Goal: Task Accomplishment & Management: Manage account settings

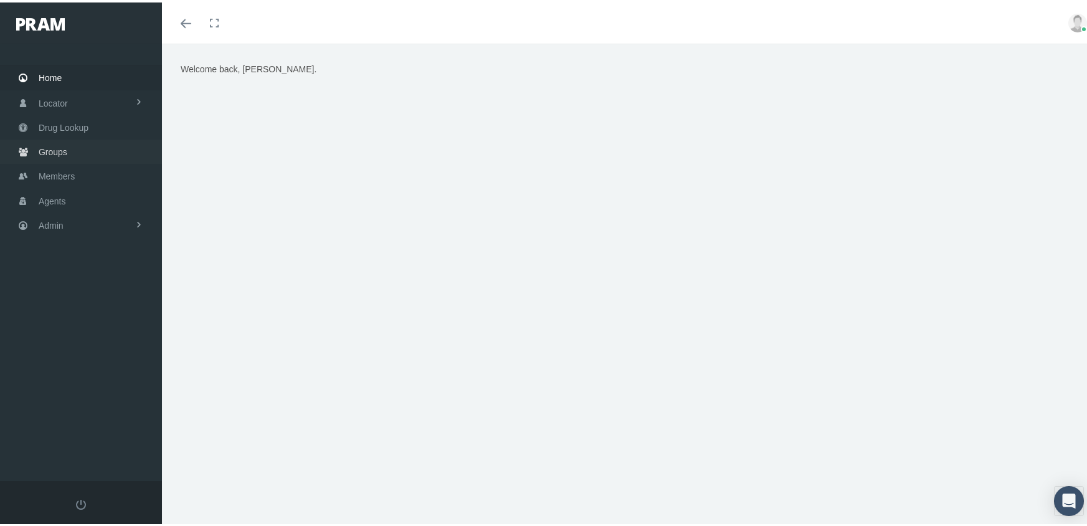
click at [53, 140] on span "Groups" at bounding box center [53, 150] width 29 height 24
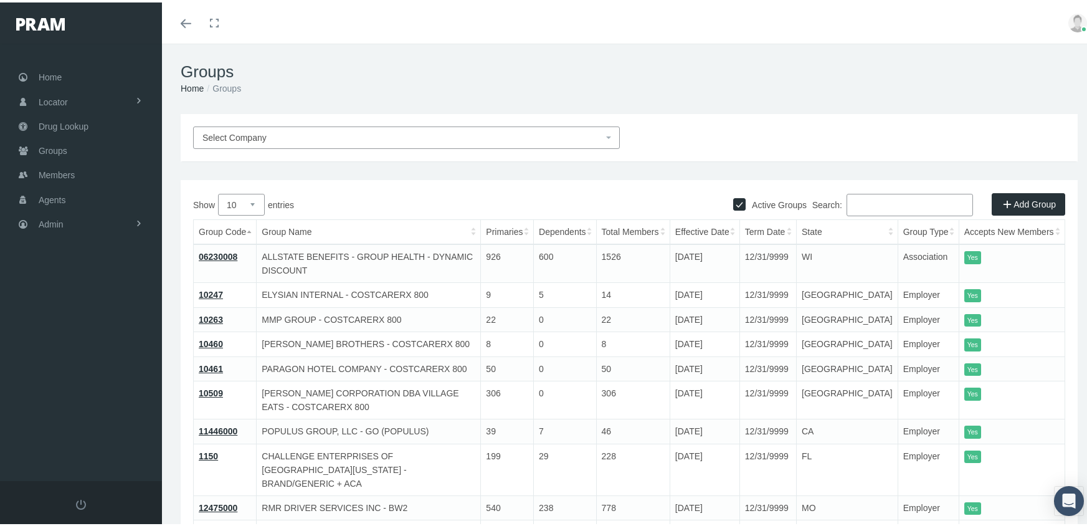
click at [873, 207] on input "Search:" at bounding box center [910, 202] width 126 height 22
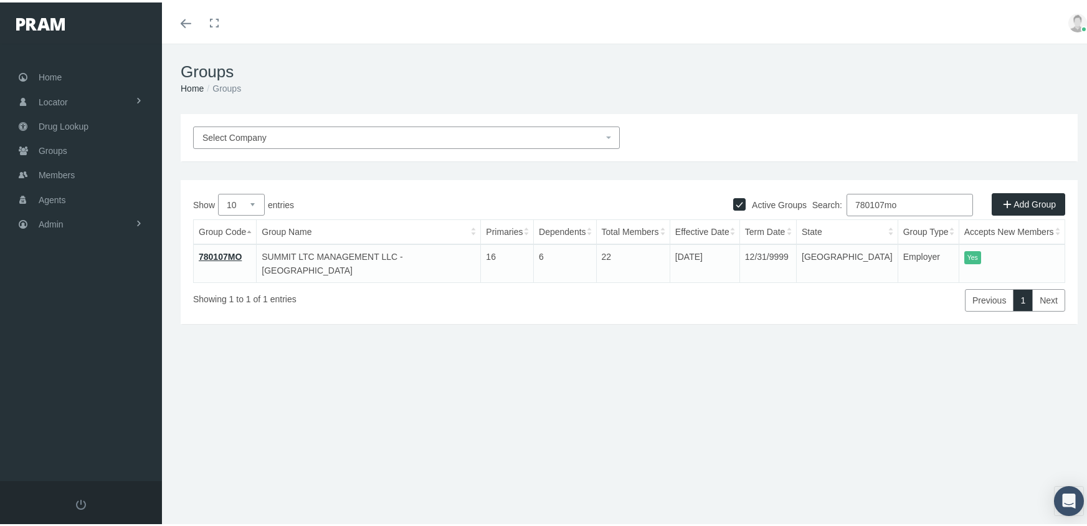
type input "780107mo"
click at [220, 253] on link "780107MO" at bounding box center [220, 254] width 43 height 10
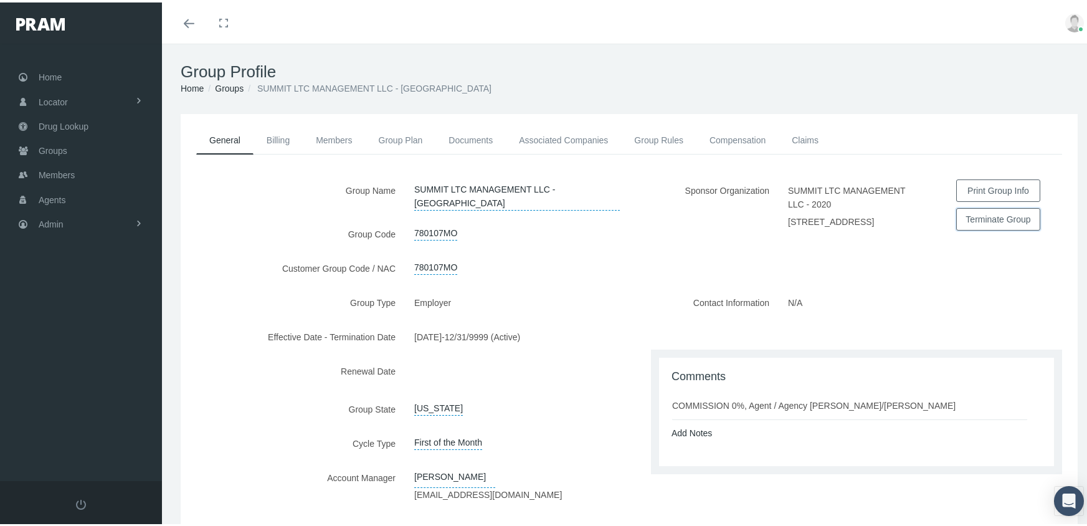
click at [982, 212] on button "Terminate Group" at bounding box center [998, 217] width 84 height 22
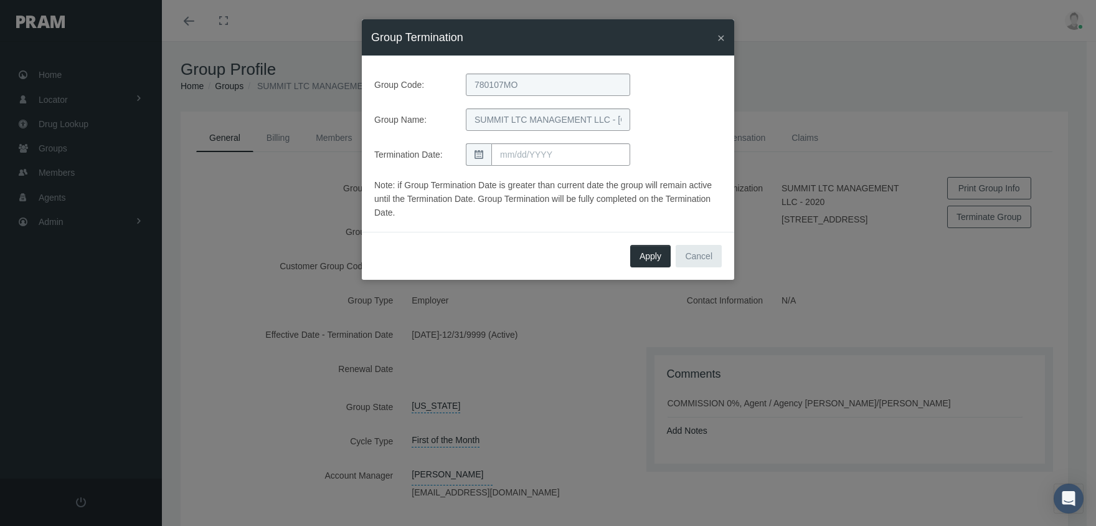
click at [475, 153] on icon at bounding box center [479, 154] width 9 height 9
click at [534, 151] on input "text" at bounding box center [561, 154] width 139 height 22
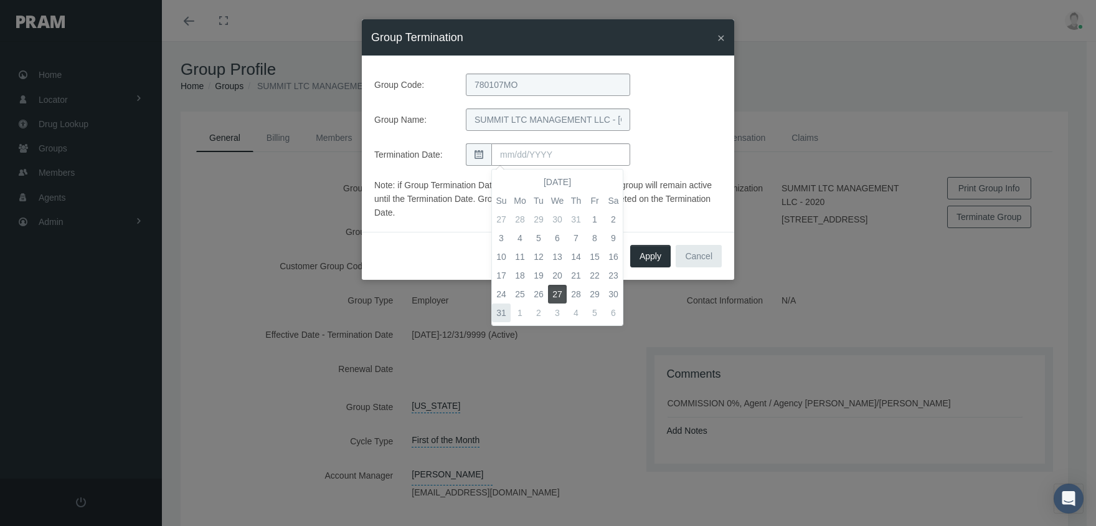
click at [502, 306] on td "31" at bounding box center [501, 312] width 19 height 19
type input "[DATE]"
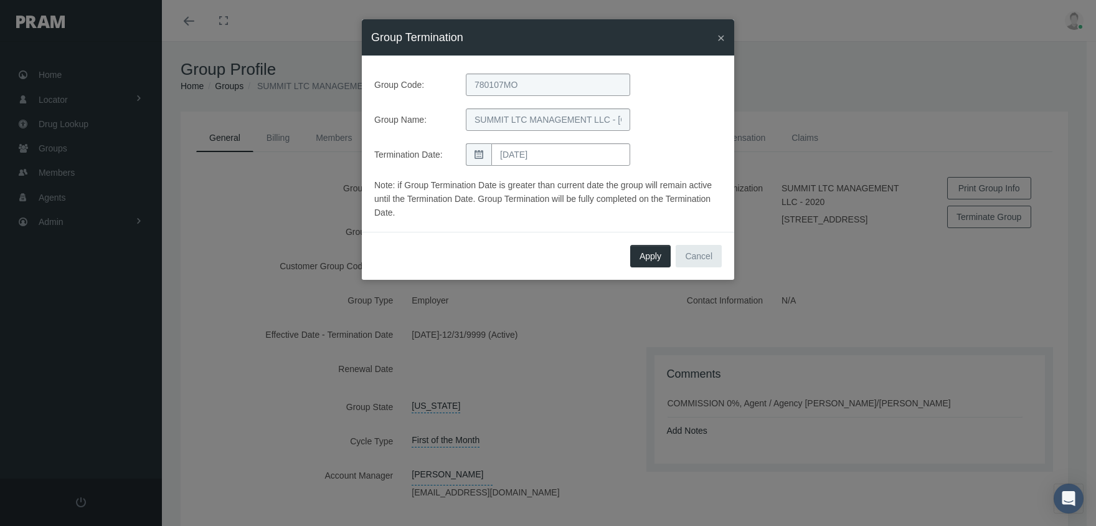
click at [678, 126] on div "Group Name: SUMMIT LTC MANAGEMENT LLC - MO" at bounding box center [548, 119] width 366 height 22
click at [651, 251] on span "Apply" at bounding box center [651, 256] width 22 height 10
click at [650, 251] on span "Apply" at bounding box center [651, 256] width 22 height 10
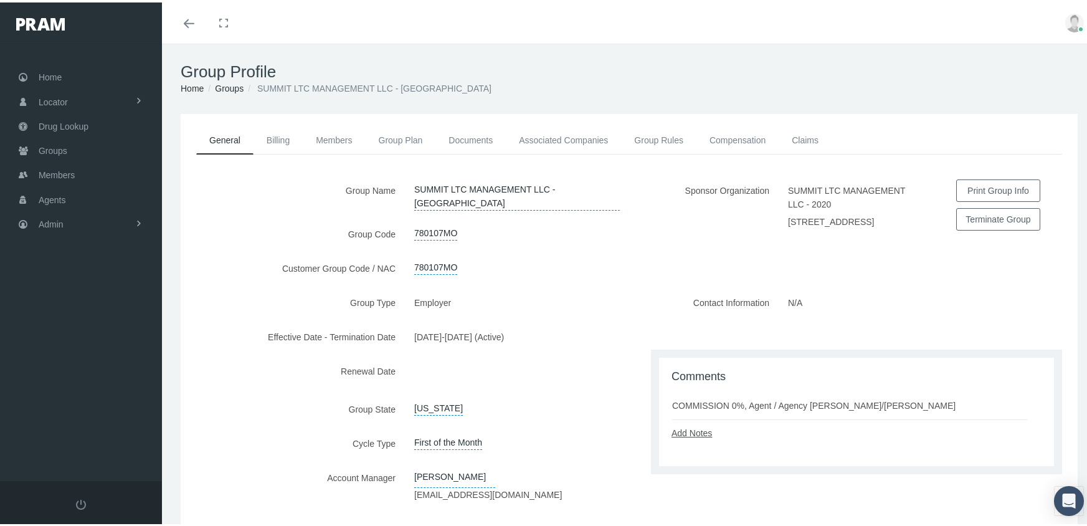
click at [691, 432] on link "Add Notes" at bounding box center [692, 430] width 40 height 10
click at [726, 448] on textarea at bounding box center [857, 469] width 370 height 64
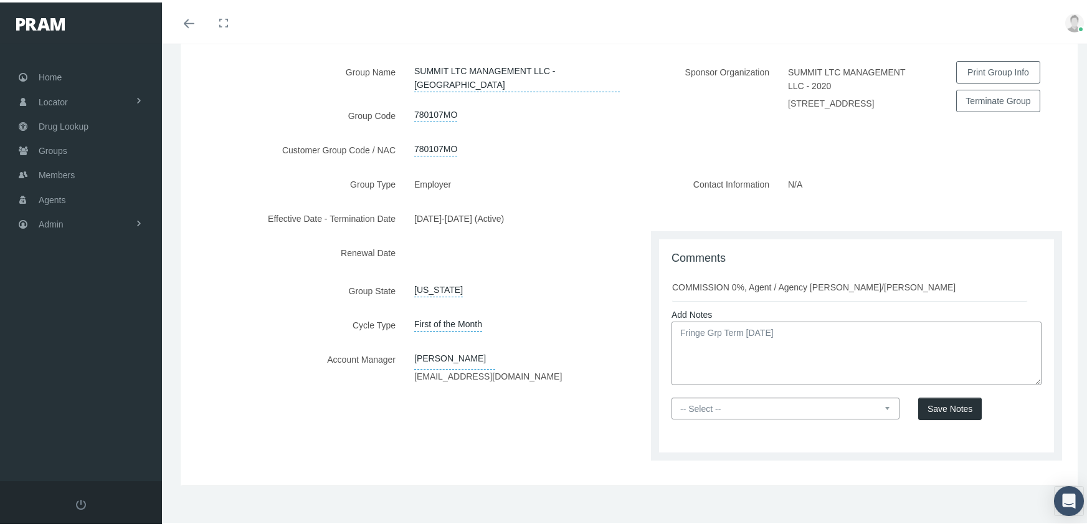
scroll to position [128, 0]
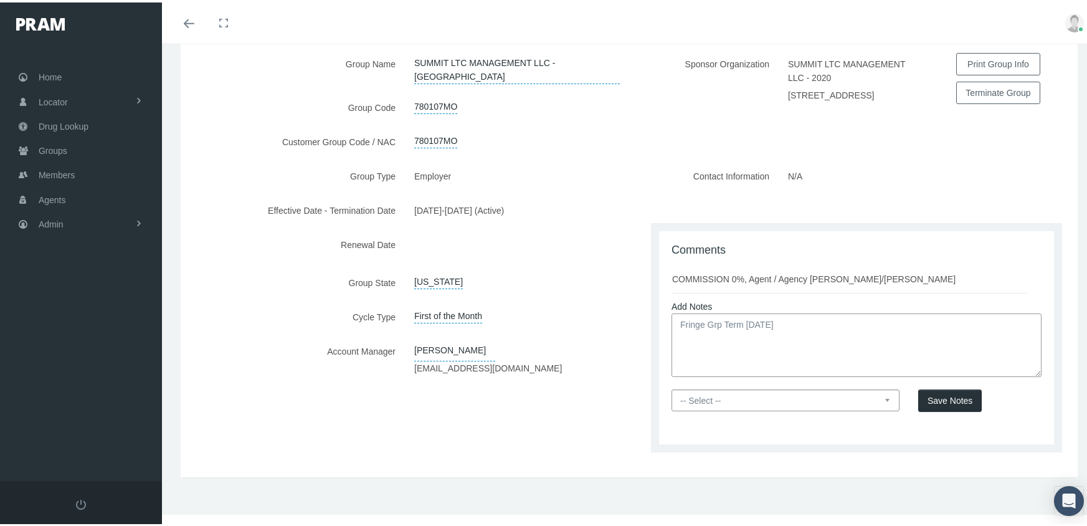
type textarea "Fringe Grp Term 8/31/25"
click at [880, 394] on select "-- Select -- PRAM Only Everyone" at bounding box center [786, 398] width 228 height 22
select select "0"
click at [672, 387] on select "-- Select -- PRAM Only Everyone" at bounding box center [786, 398] width 228 height 22
click at [937, 400] on span "Save Notes" at bounding box center [950, 398] width 45 height 10
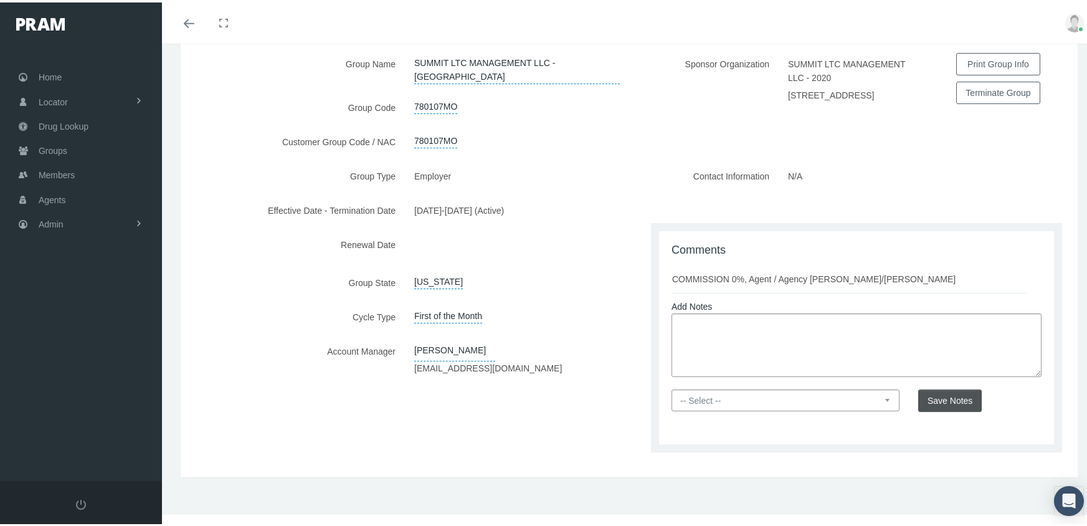
scroll to position [54, 0]
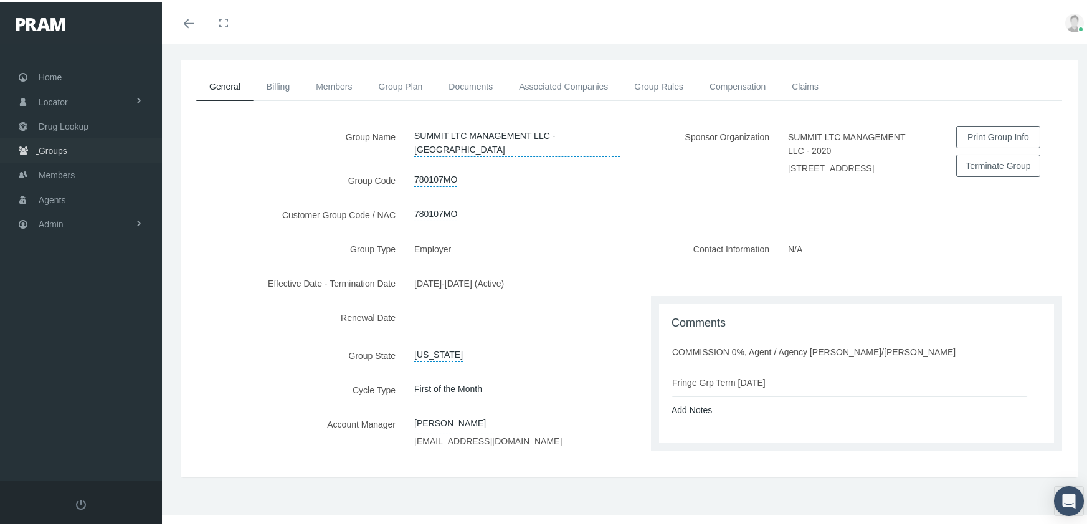
click at [57, 144] on span "Groups" at bounding box center [53, 148] width 29 height 24
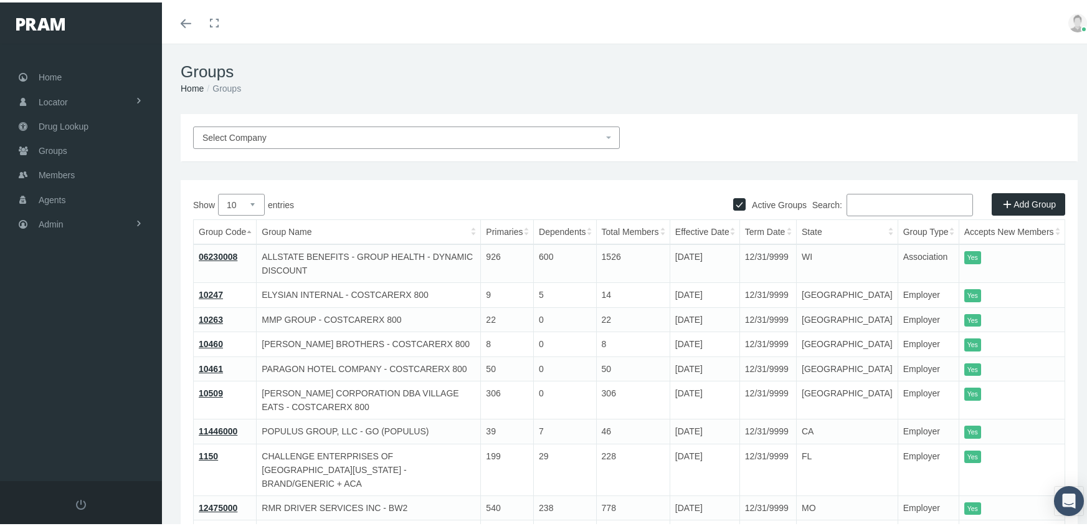
click at [893, 197] on input "Search:" at bounding box center [910, 202] width 126 height 22
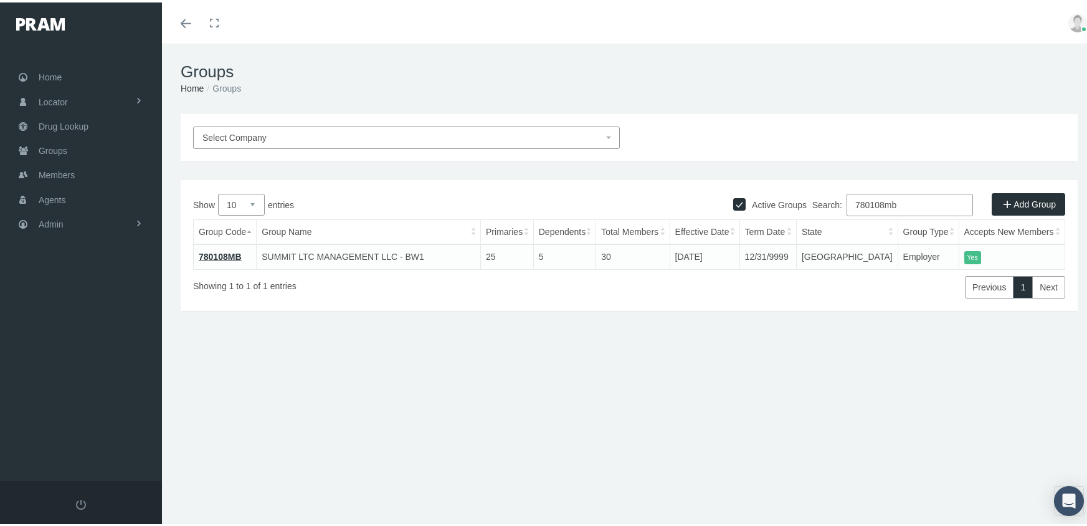
type input "780108mb"
click at [227, 257] on link "780108MB" at bounding box center [220, 254] width 43 height 10
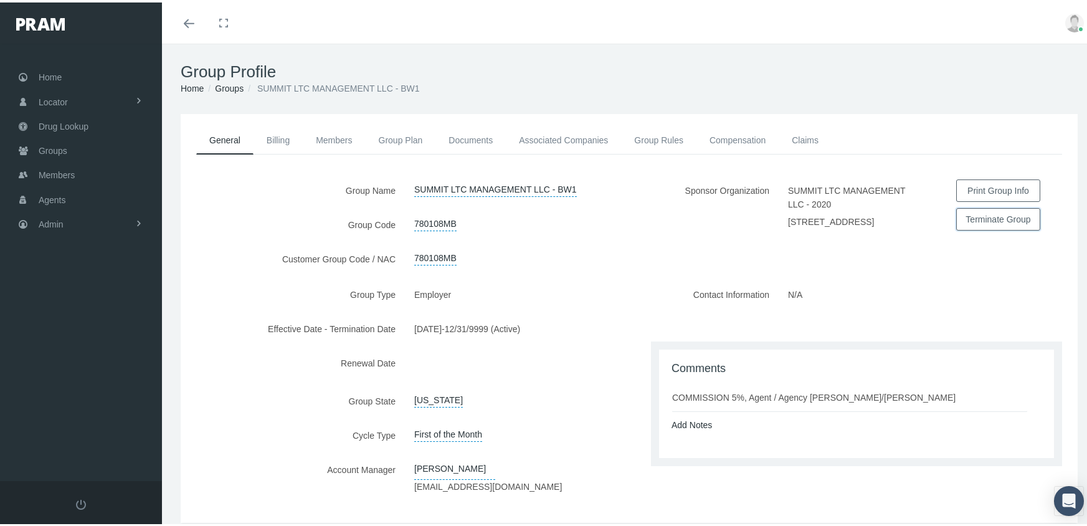
click at [989, 212] on button "Terminate Group" at bounding box center [998, 217] width 84 height 22
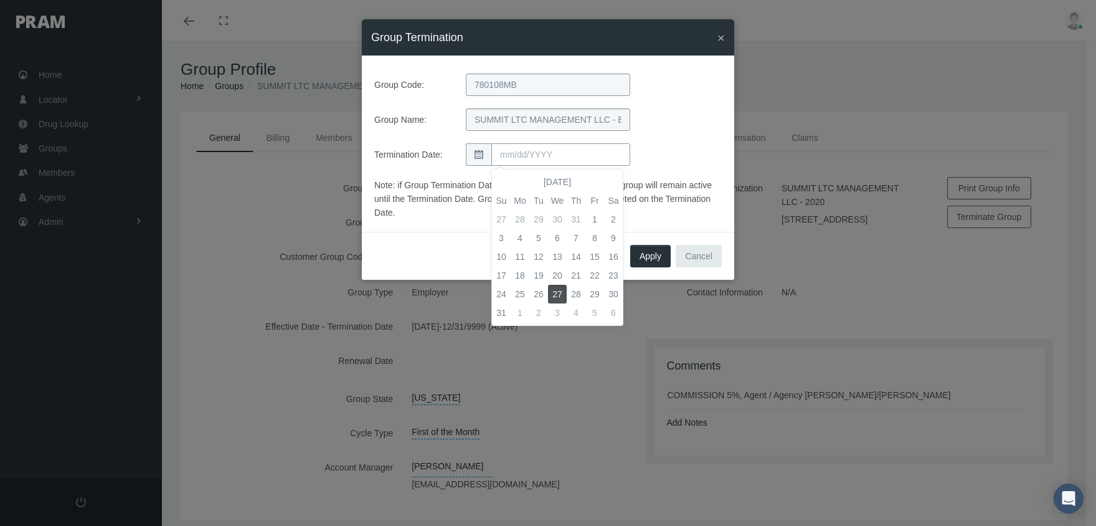
click at [530, 153] on input "text" at bounding box center [561, 154] width 139 height 22
click at [502, 307] on td "31" at bounding box center [501, 312] width 19 height 19
type input "[DATE]"
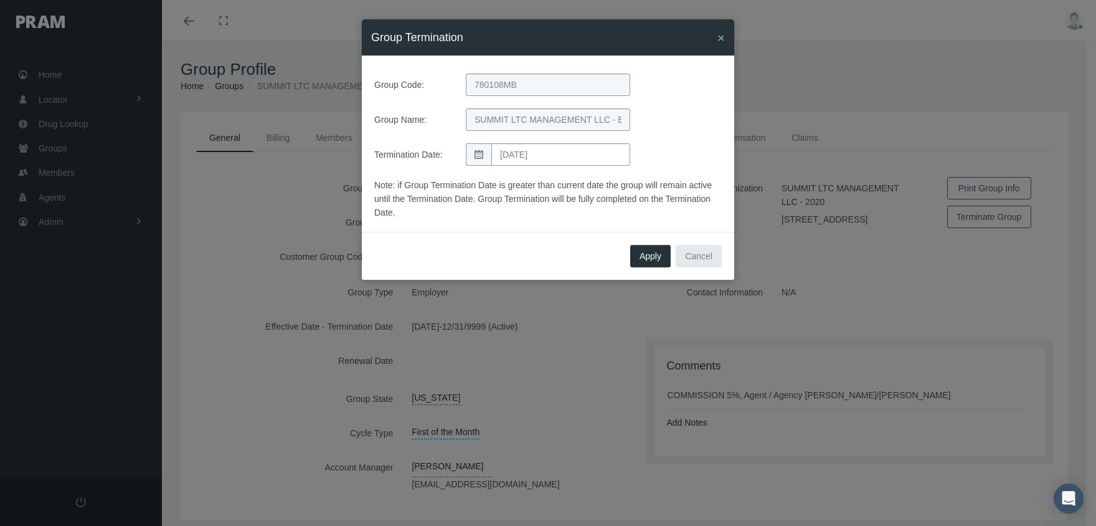
click at [686, 124] on div "Group Name: SUMMIT LTC MANAGEMENT LLC - BW1" at bounding box center [548, 119] width 366 height 22
click at [649, 249] on button "Apply" at bounding box center [650, 256] width 40 height 22
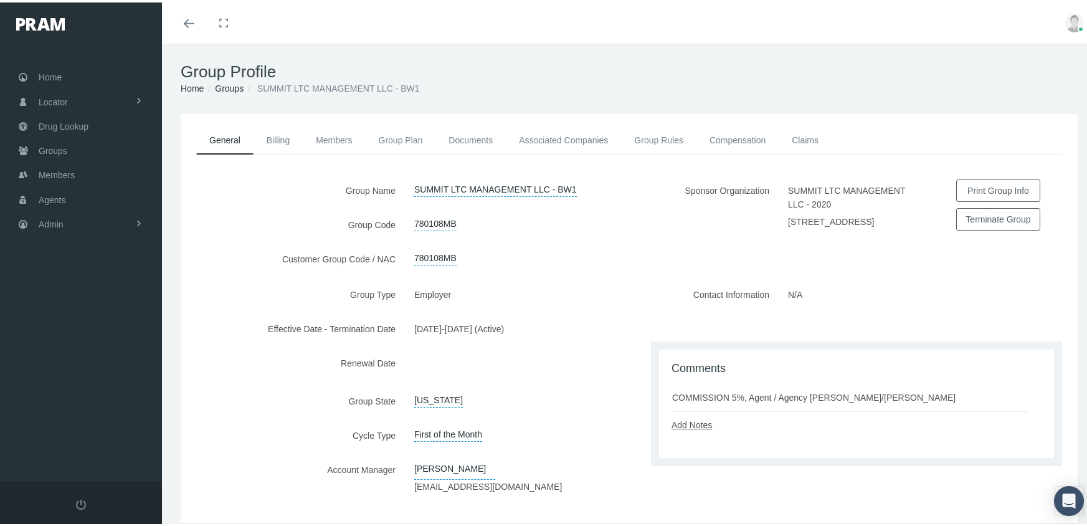
click at [701, 427] on link "Add Notes" at bounding box center [692, 422] width 40 height 10
click at [738, 455] on textarea at bounding box center [857, 461] width 370 height 64
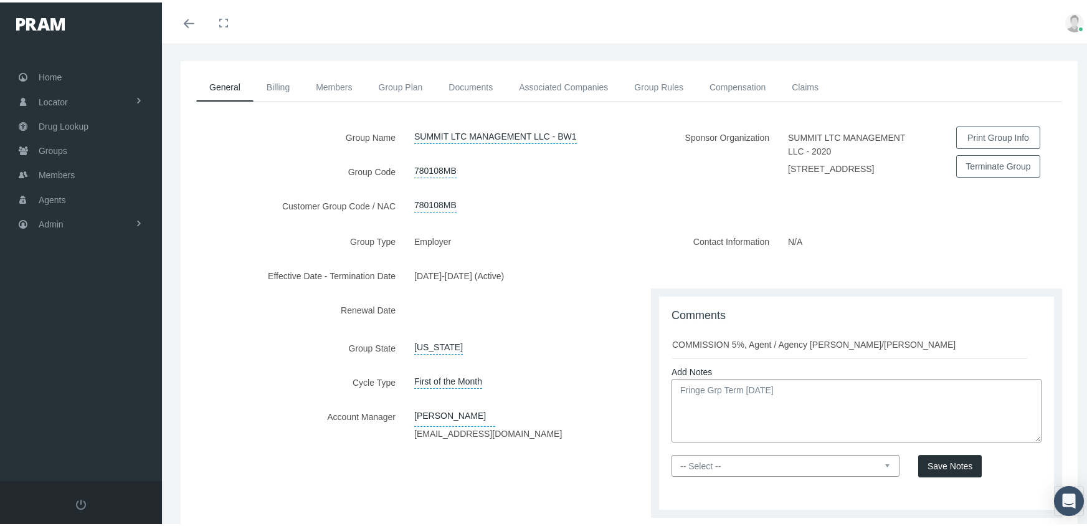
scroll to position [128, 0]
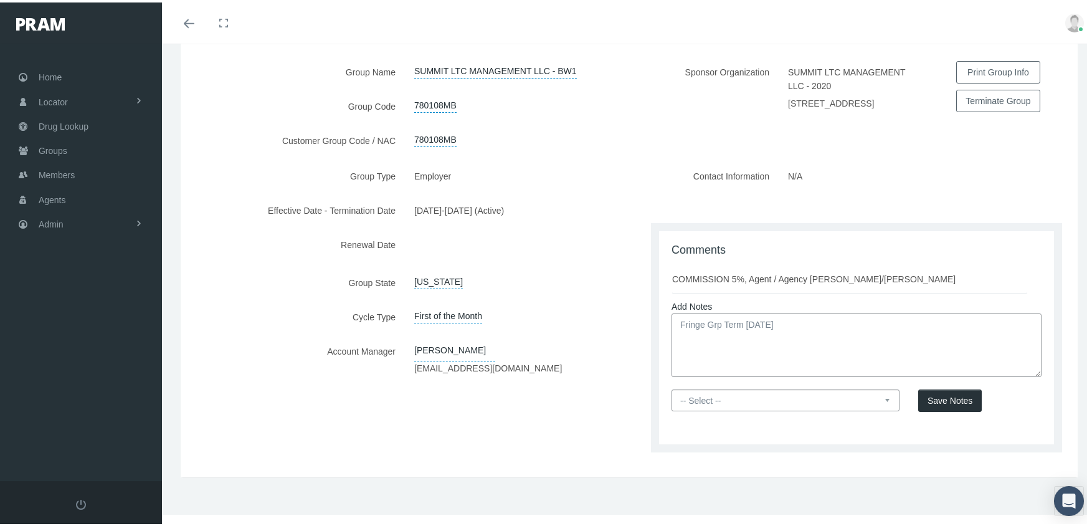
type textarea "Fringe Grp Term 8/31/25"
click at [885, 394] on select "-- Select -- PRAM Only Everyone" at bounding box center [786, 398] width 228 height 22
select select "0"
click at [672, 387] on select "-- Select -- PRAM Only Everyone" at bounding box center [786, 398] width 228 height 22
click at [928, 392] on button "Save Notes" at bounding box center [950, 398] width 64 height 22
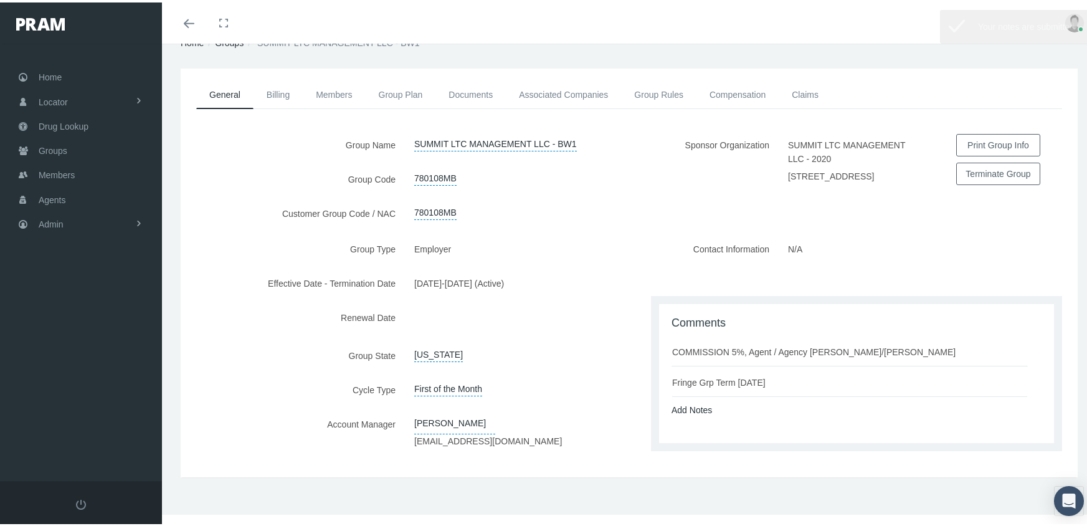
scroll to position [54, 0]
click at [568, 84] on link "Associated Companies" at bounding box center [563, 91] width 115 height 27
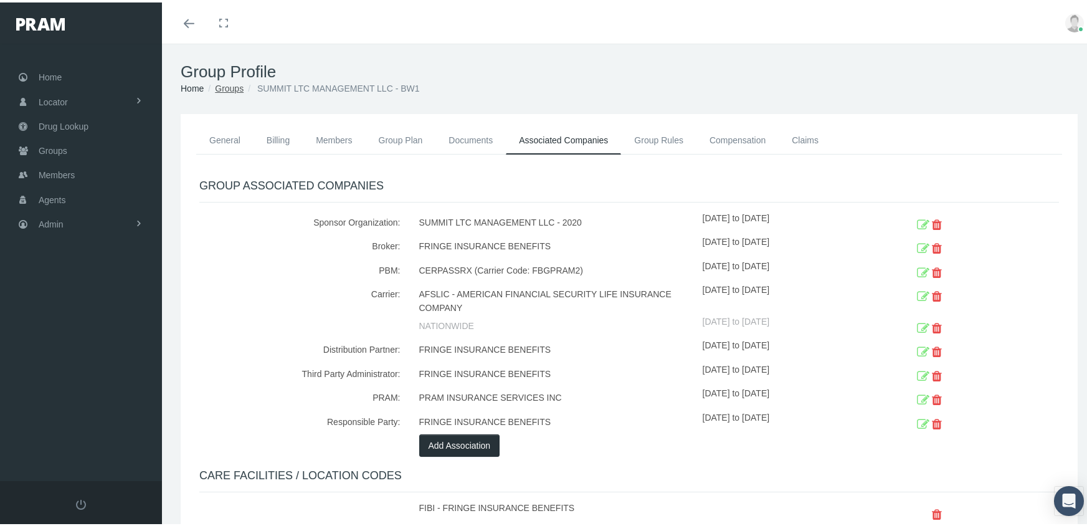
click at [231, 83] on link "Groups" at bounding box center [229, 86] width 29 height 10
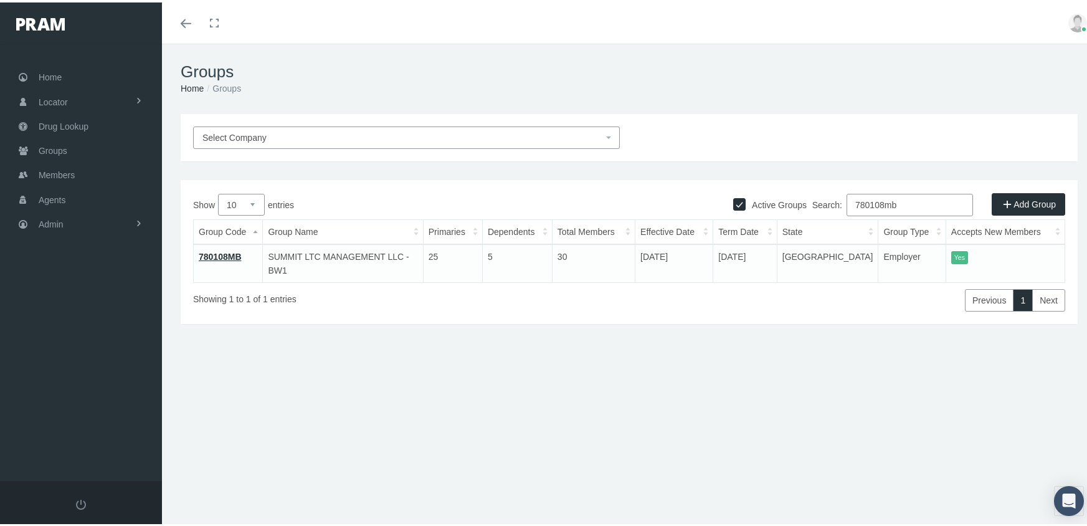
drag, startPoint x: 912, startPoint y: 201, endPoint x: 799, endPoint y: 194, distance: 113.6
click at [799, 194] on div "Search: 780108mb" at bounding box center [847, 204] width 436 height 26
type input "780214mb"
click at [228, 255] on link "780214MB" at bounding box center [220, 254] width 43 height 10
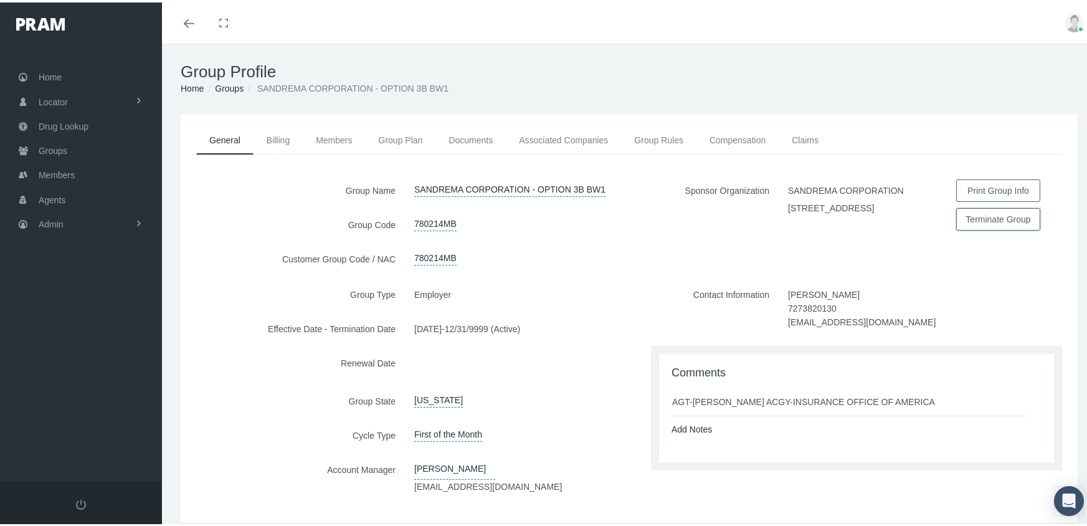
click at [990, 217] on button "Terminate Group" at bounding box center [998, 217] width 84 height 22
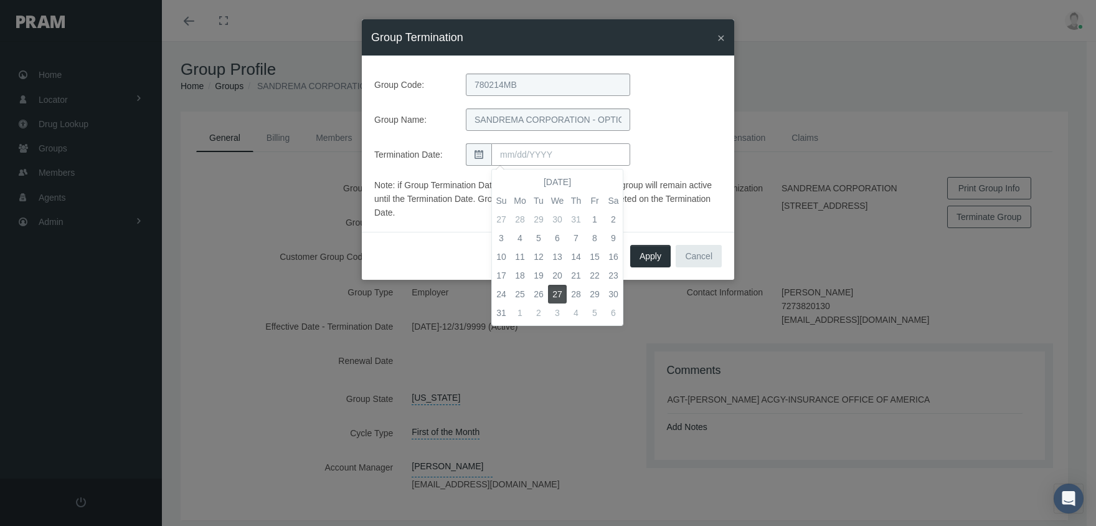
click at [534, 159] on input "text" at bounding box center [561, 154] width 139 height 22
click at [616, 180] on th at bounding box center [613, 182] width 19 height 19
click at [535, 292] on td "30" at bounding box center [539, 294] width 19 height 19
type input "[DATE]"
click at [680, 137] on div "Group Code: 780214MB Group Name: SANDREMA CORPORATION - OPTION 3B BW1 Terminati…" at bounding box center [548, 120] width 348 height 92
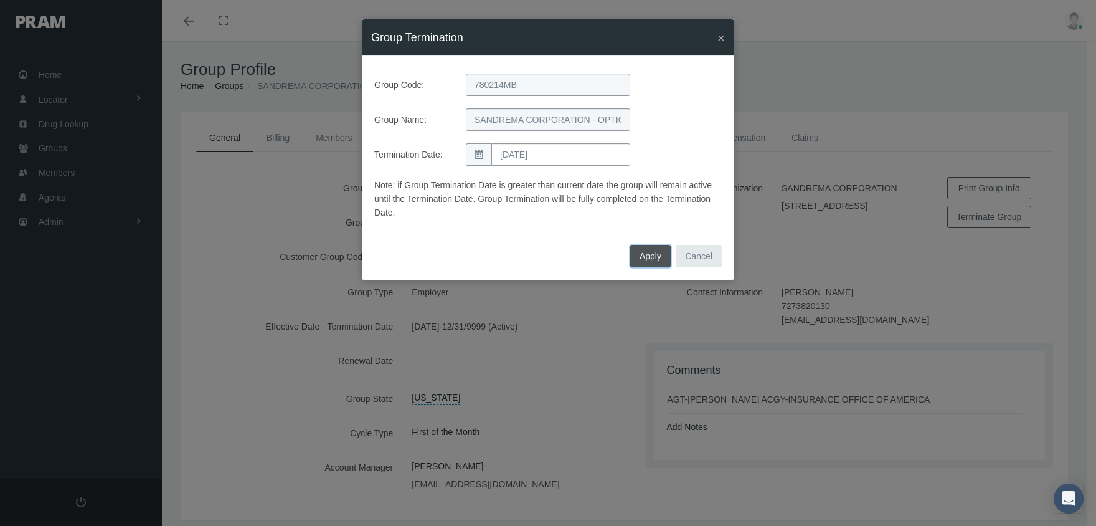
click at [657, 252] on span "Apply" at bounding box center [651, 256] width 22 height 10
click at [656, 252] on span "Apply" at bounding box center [651, 256] width 22 height 10
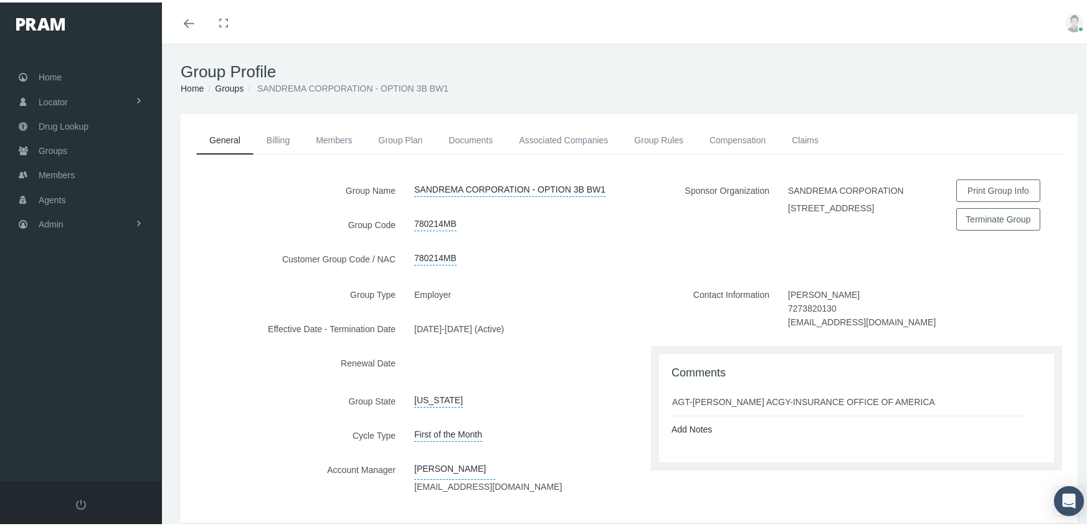
click at [687, 422] on link "Add Notes" at bounding box center [692, 427] width 40 height 10
click at [689, 445] on textarea at bounding box center [857, 466] width 370 height 64
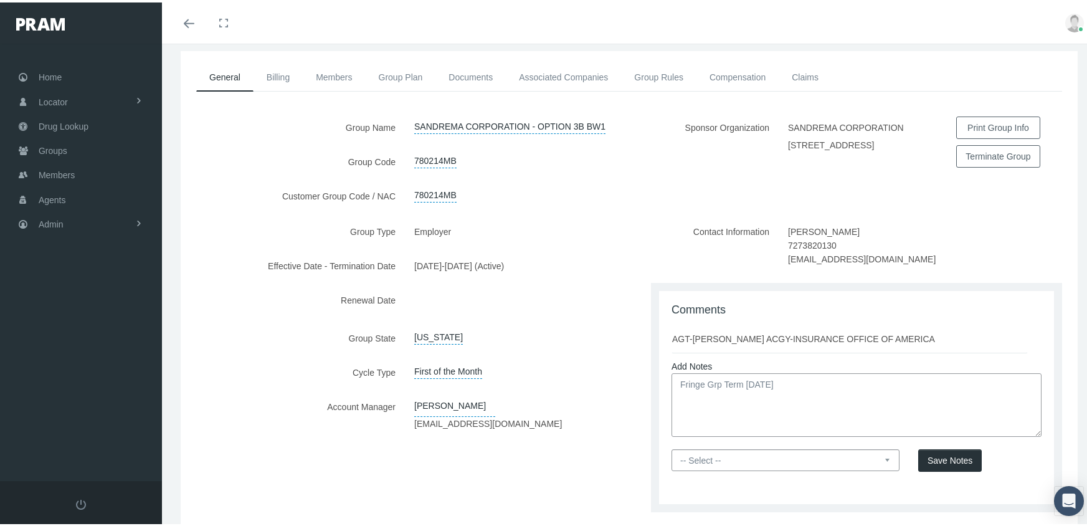
scroll to position [123, 0]
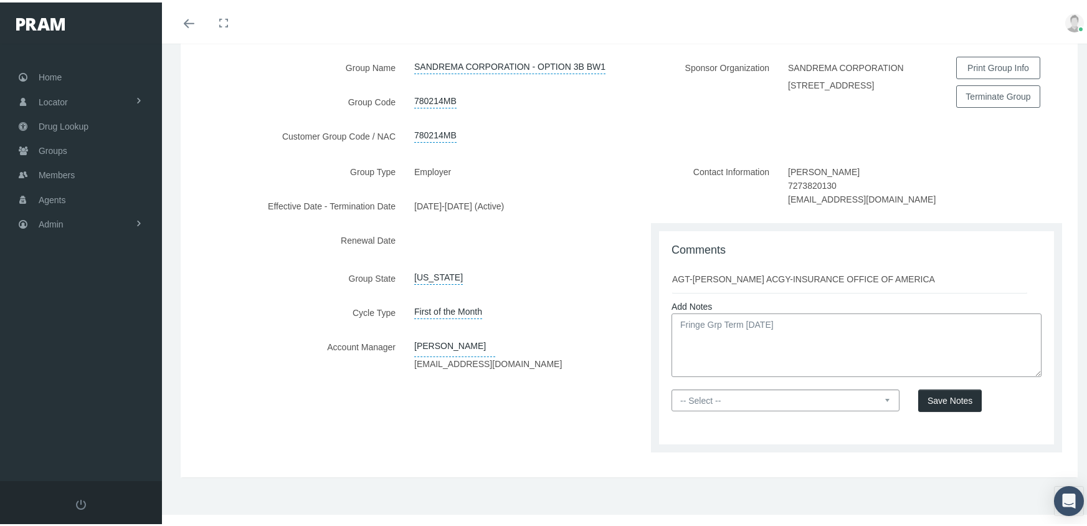
type textarea "Fringe Grp Term 9/30/25"
click at [878, 401] on select "-- Select -- PRAM Only Everyone" at bounding box center [786, 398] width 228 height 22
select select "0"
click at [672, 387] on select "-- Select -- PRAM Only Everyone" at bounding box center [786, 398] width 228 height 22
click at [941, 400] on span "Save Notes" at bounding box center [950, 398] width 45 height 10
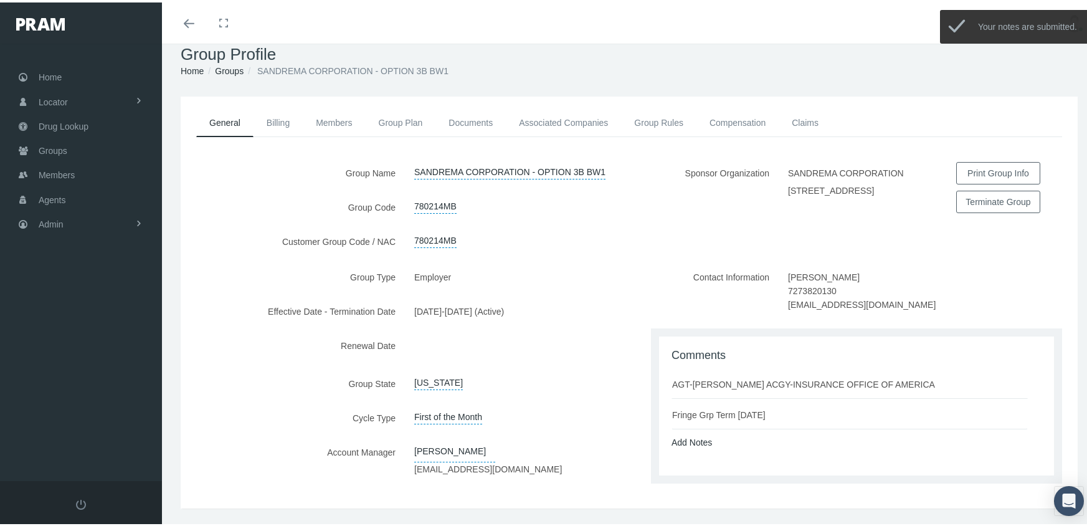
scroll to position [0, 0]
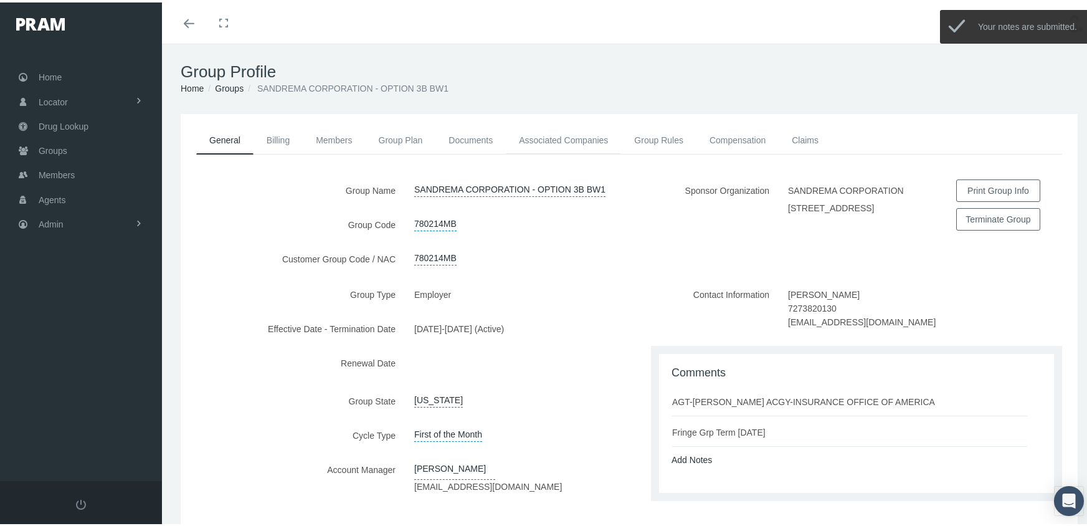
click at [551, 139] on link "Associated Companies" at bounding box center [563, 137] width 115 height 27
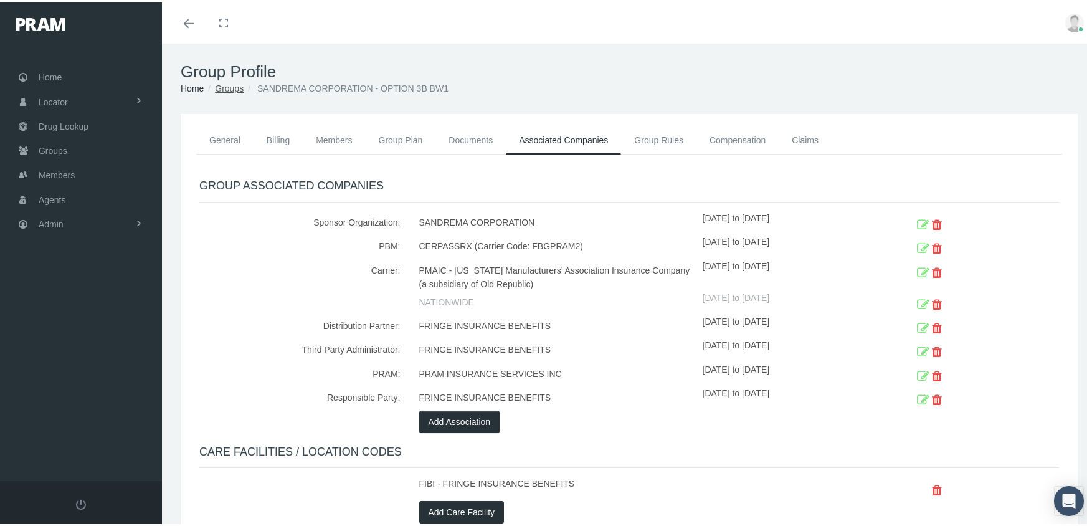
click at [227, 85] on link "Groups" at bounding box center [229, 86] width 29 height 10
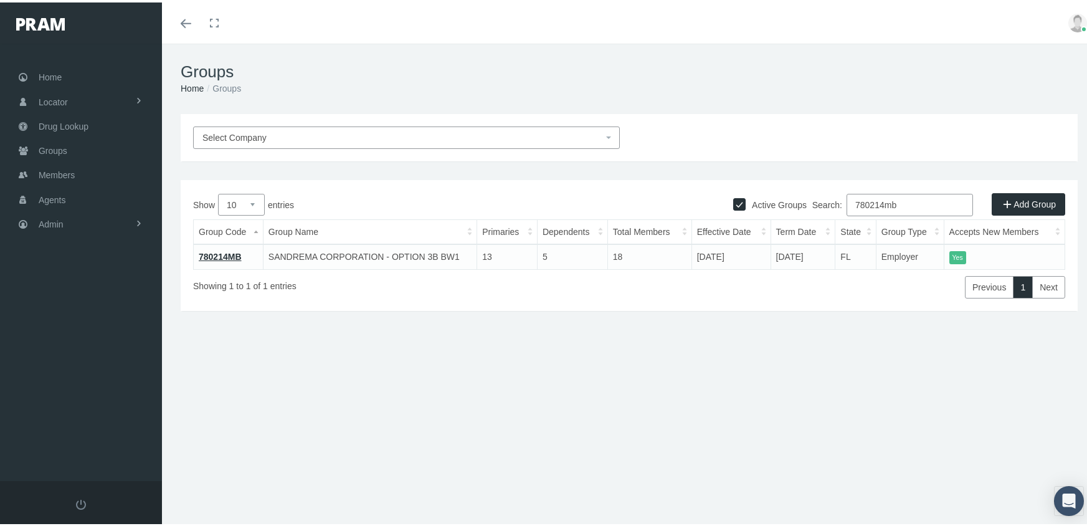
drag, startPoint x: 910, startPoint y: 205, endPoint x: 719, endPoint y: 198, distance: 191.4
click at [719, 198] on div "Search: 780214mb" at bounding box center [847, 204] width 436 height 26
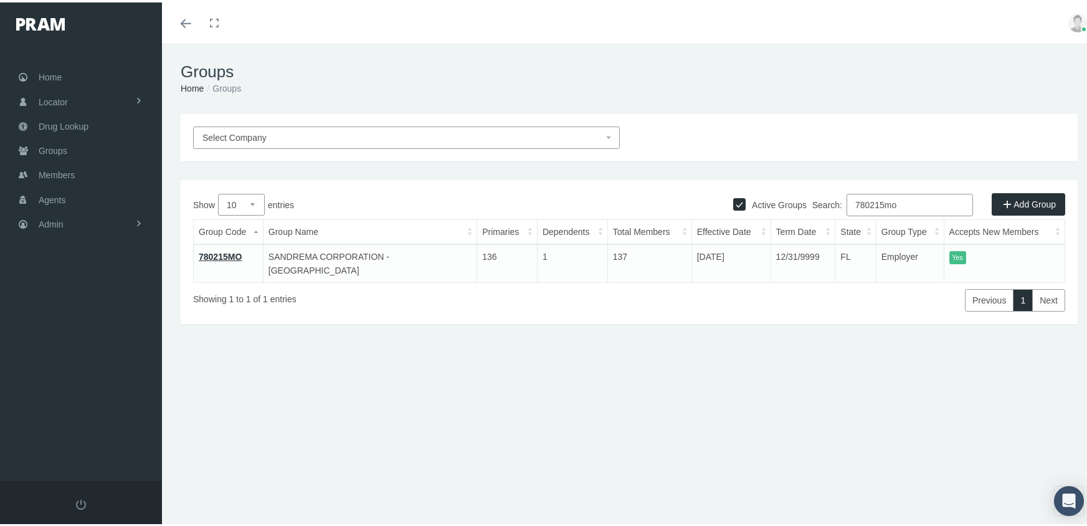
type input "780215mo"
click at [234, 252] on link "780215MO" at bounding box center [220, 254] width 43 height 10
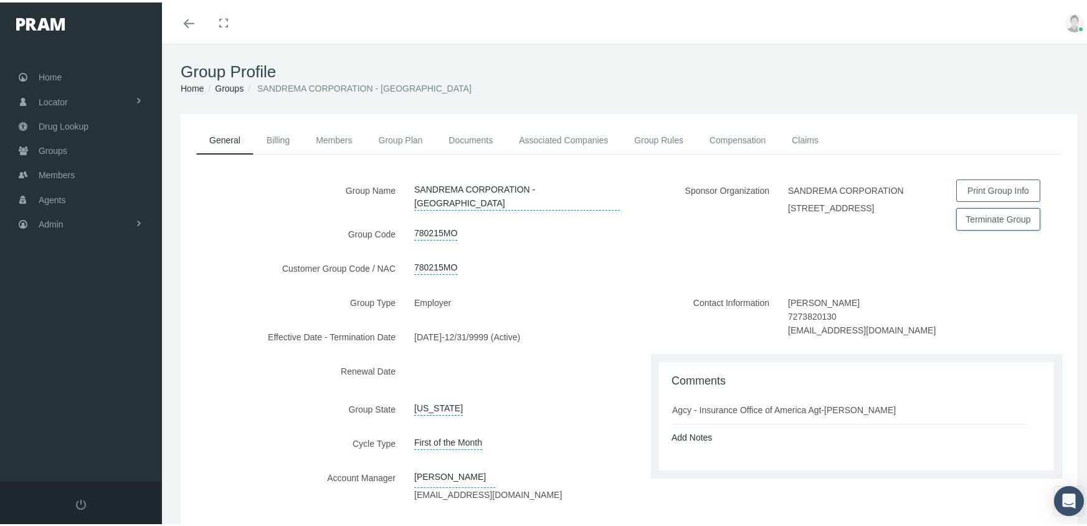
click at [969, 222] on button "Terminate Group" at bounding box center [998, 217] width 84 height 22
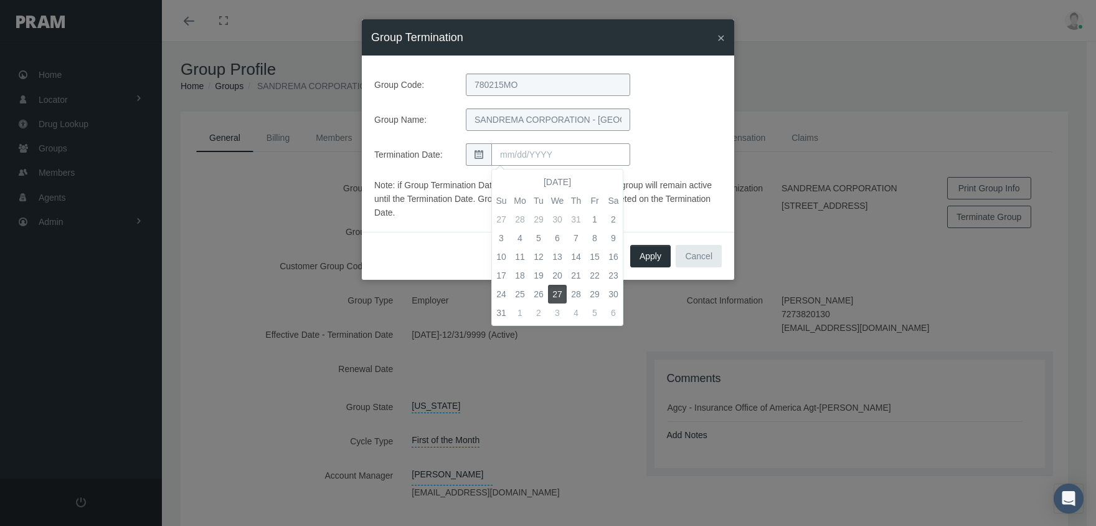
click at [544, 154] on input "text" at bounding box center [561, 154] width 139 height 22
click at [617, 178] on th at bounding box center [613, 182] width 19 height 19
click at [540, 290] on td "30" at bounding box center [539, 294] width 19 height 19
type input "[DATE]"
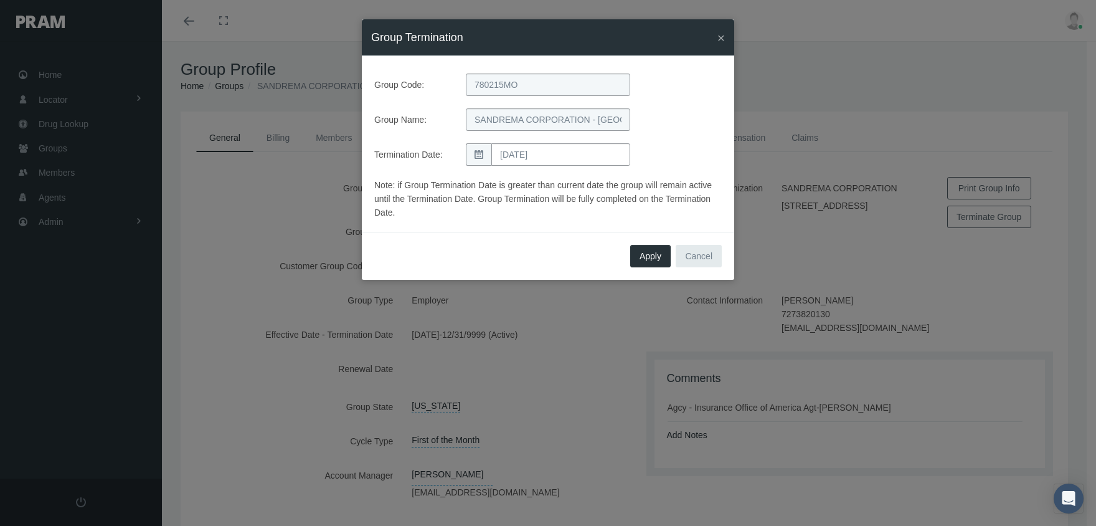
click at [679, 155] on div "Termination Date: 09/30/2025" at bounding box center [548, 154] width 366 height 22
click at [647, 259] on span "Apply" at bounding box center [651, 256] width 22 height 10
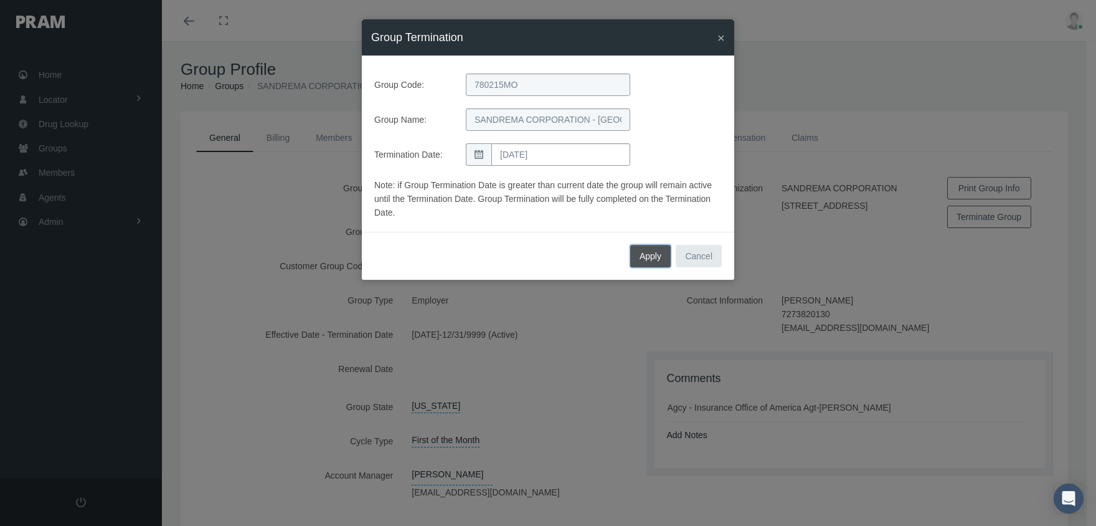
click at [647, 260] on span "Apply" at bounding box center [651, 256] width 22 height 10
click at [722, 37] on span "×" at bounding box center [721, 38] width 7 height 14
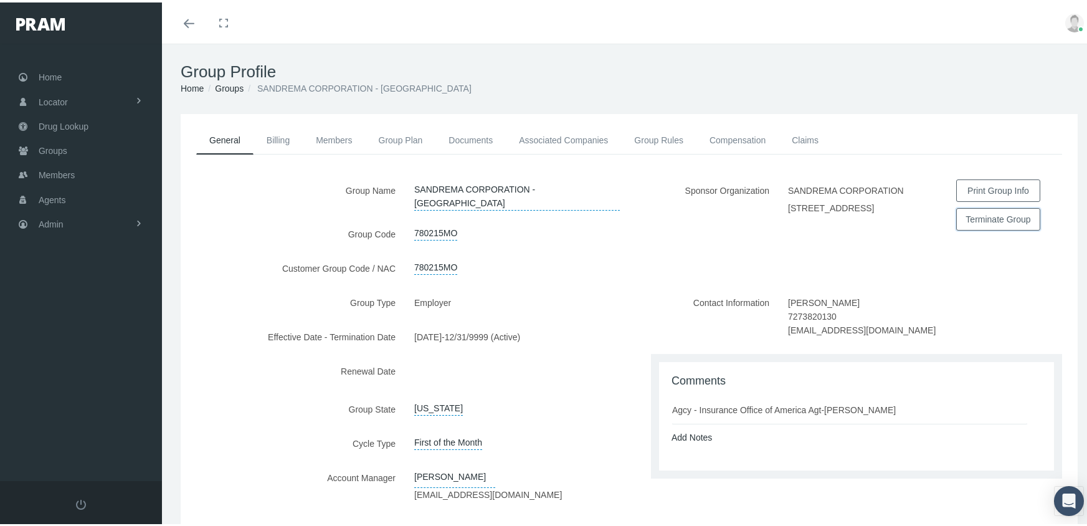
click at [991, 213] on button "Terminate Group" at bounding box center [998, 217] width 84 height 22
drag, startPoint x: 683, startPoint y: 427, endPoint x: 721, endPoint y: 416, distance: 39.6
click at [683, 430] on link "Add Notes" at bounding box center [692, 435] width 40 height 10
click at [741, 442] on textarea at bounding box center [857, 474] width 370 height 64
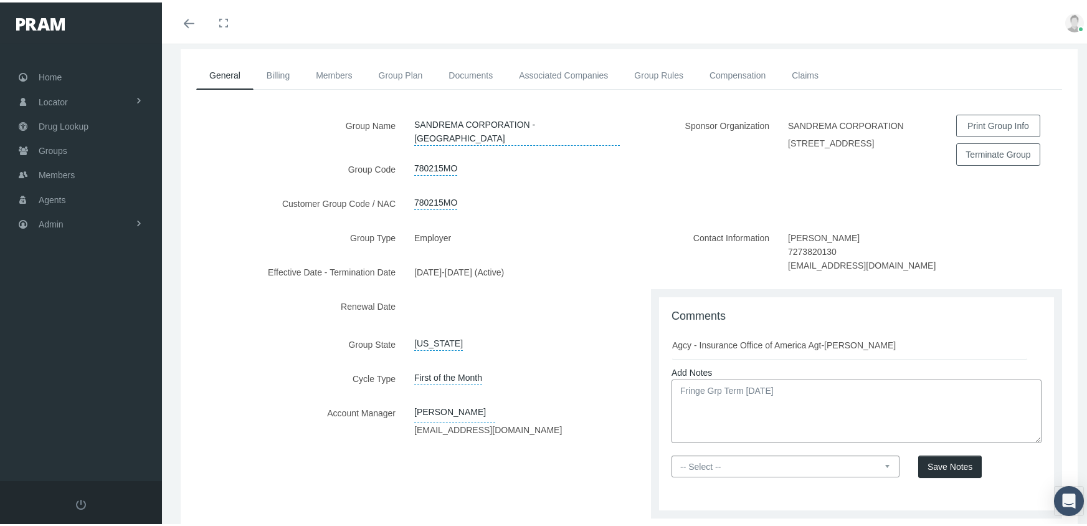
scroll to position [123, 0]
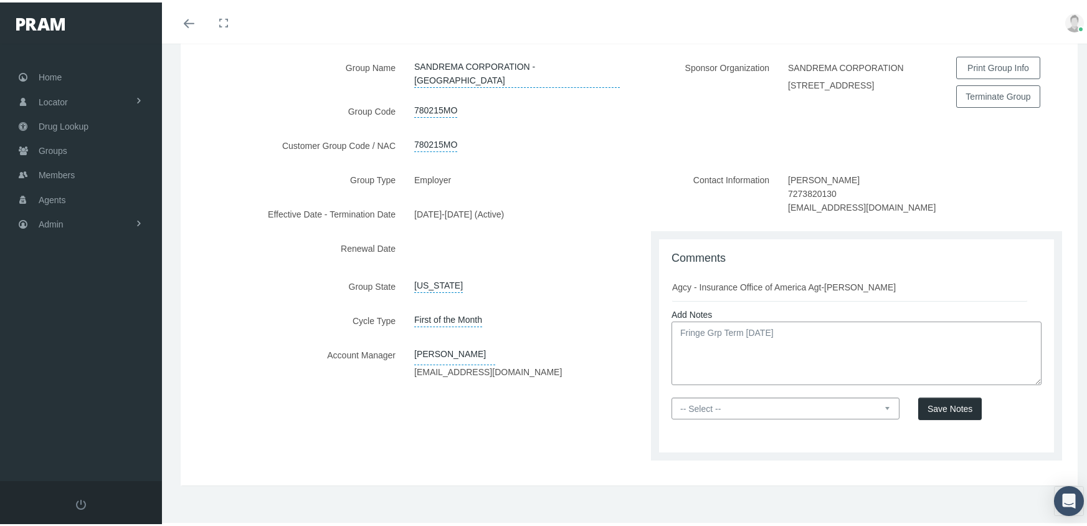
type textarea "Fringe Grp Term [DATE]"
click at [880, 399] on select "-- Select -- PRAM Only Everyone" at bounding box center [786, 406] width 228 height 22
select select "0"
click at [672, 395] on select "-- Select -- PRAM Only Everyone" at bounding box center [786, 406] width 228 height 22
click at [934, 401] on span "Save Notes" at bounding box center [950, 406] width 45 height 10
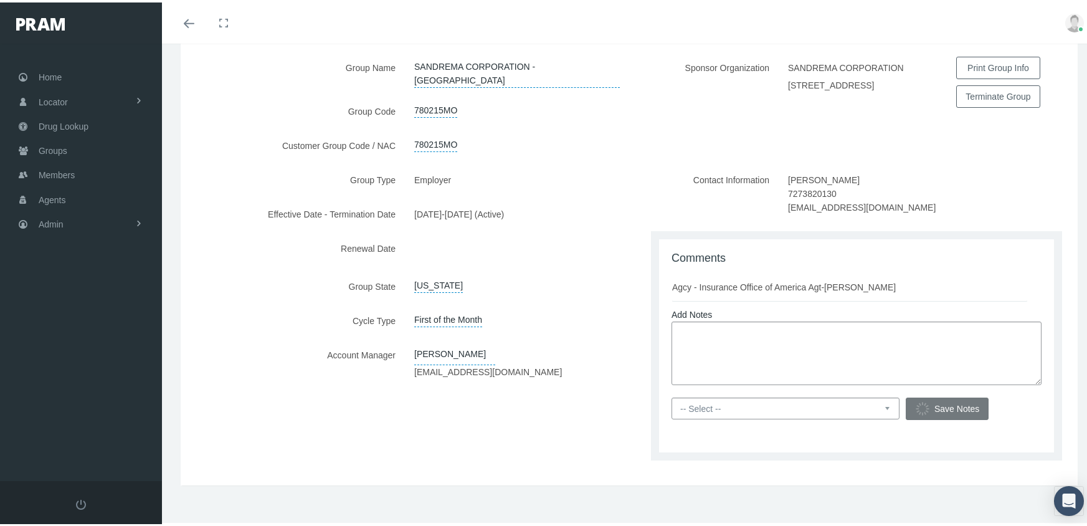
scroll to position [49, 0]
